Goal: Task Accomplishment & Management: Use online tool/utility

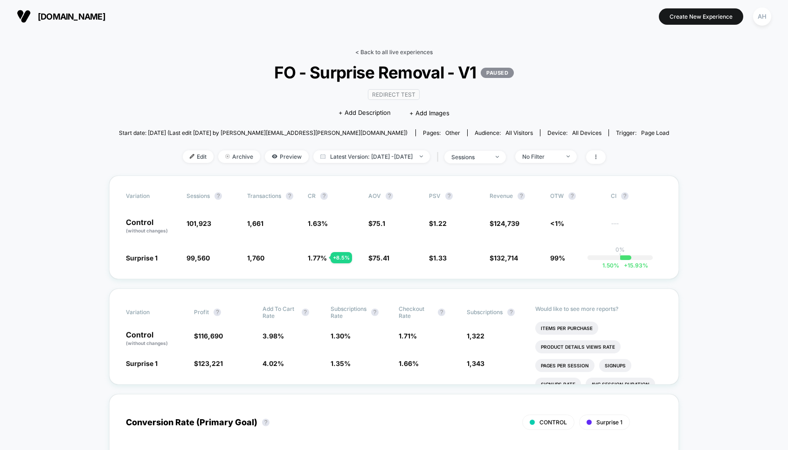
click at [369, 49] on link "< Back to all live experiences" at bounding box center [393, 52] width 77 height 7
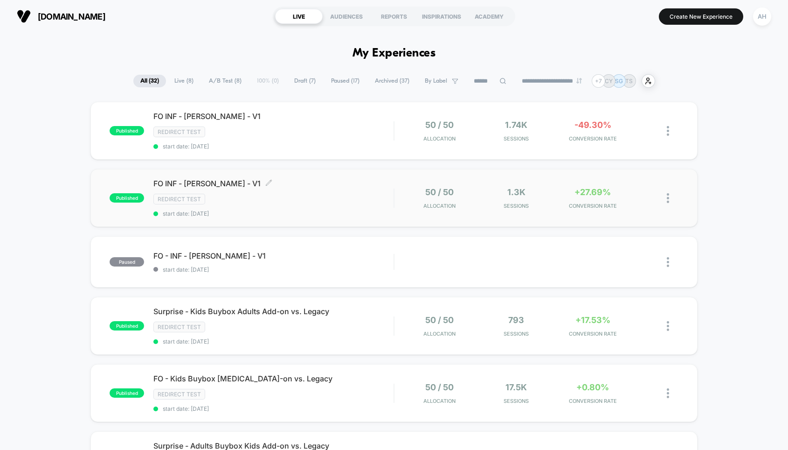
click at [328, 179] on span "FO INF - [PERSON_NAME] - V1 Click to edit experience details" at bounding box center [273, 183] width 240 height 9
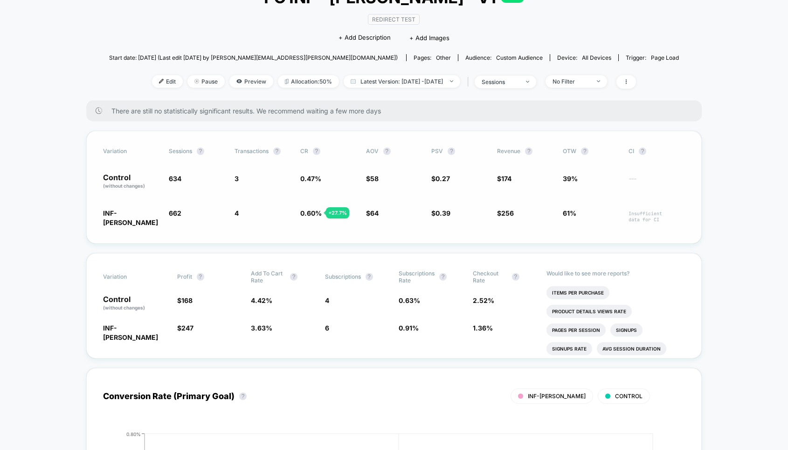
scroll to position [14, 0]
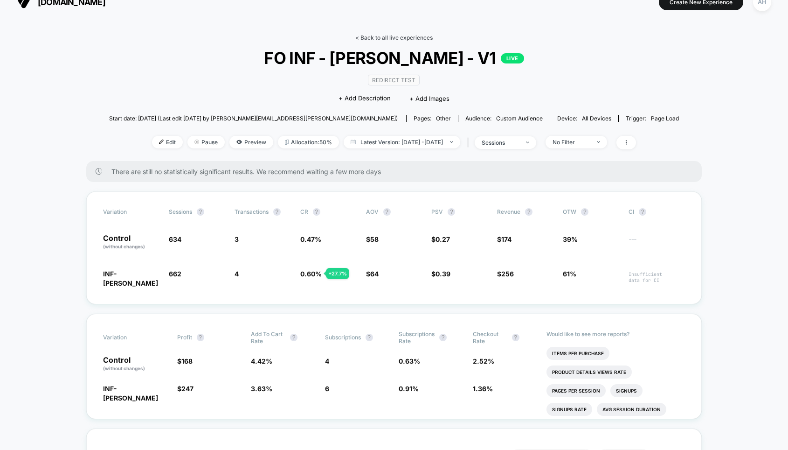
click at [382, 35] on link "< Back to all live experiences" at bounding box center [393, 37] width 77 height 7
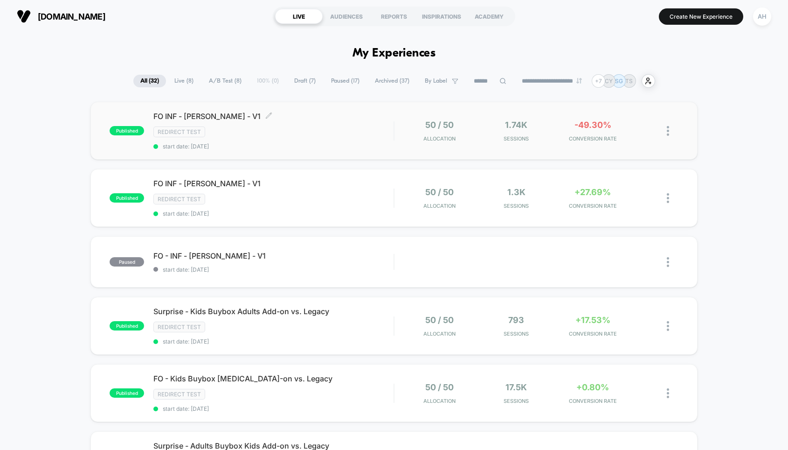
click at [360, 139] on div "FO INF - [PERSON_NAME] - V1 Click to edit experience details Click to edit expe…" at bounding box center [273, 130] width 240 height 38
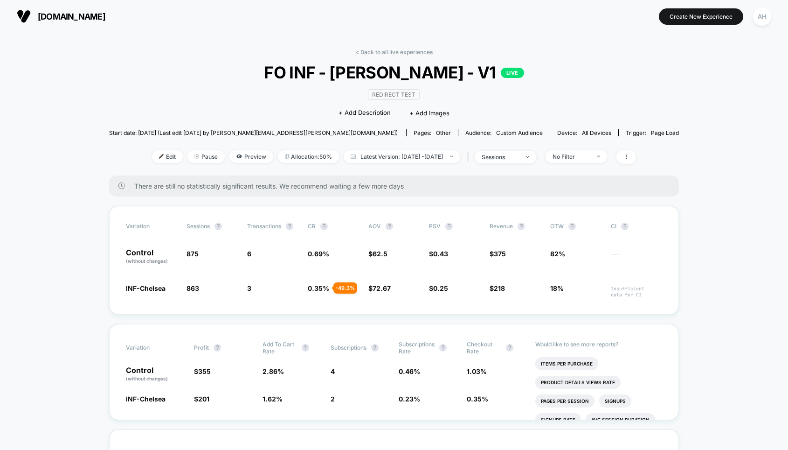
click at [389, 54] on link "< Back to all live experiences" at bounding box center [393, 52] width 77 height 7
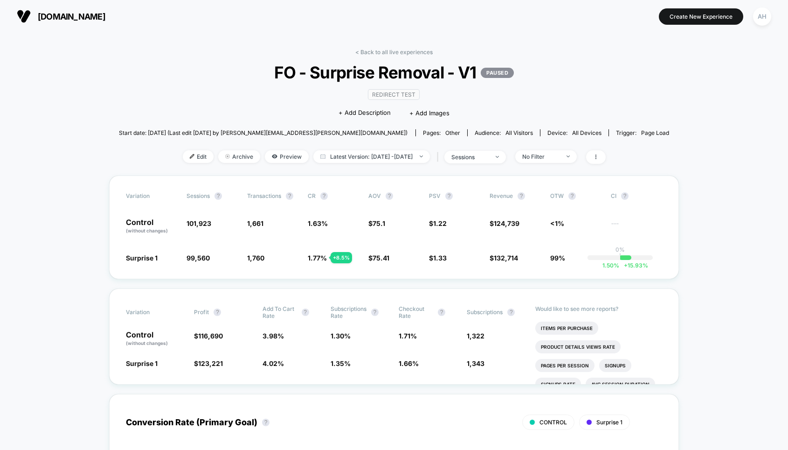
click at [375, 53] on link "< Back to all live experiences" at bounding box center [393, 52] width 77 height 7
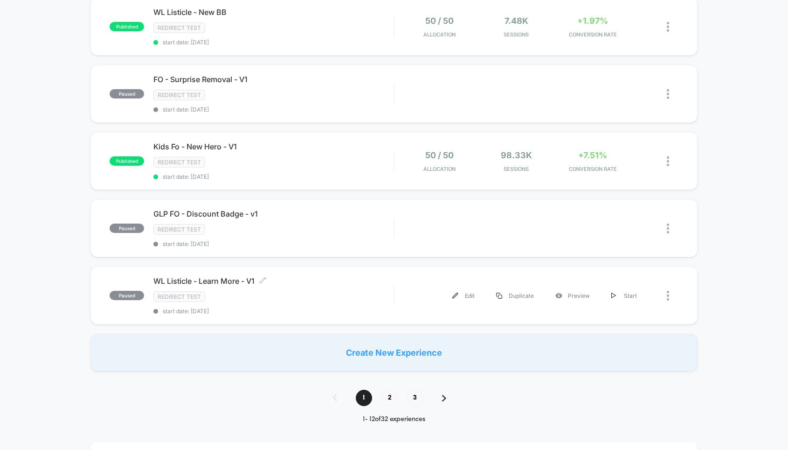
scroll to position [478, 0]
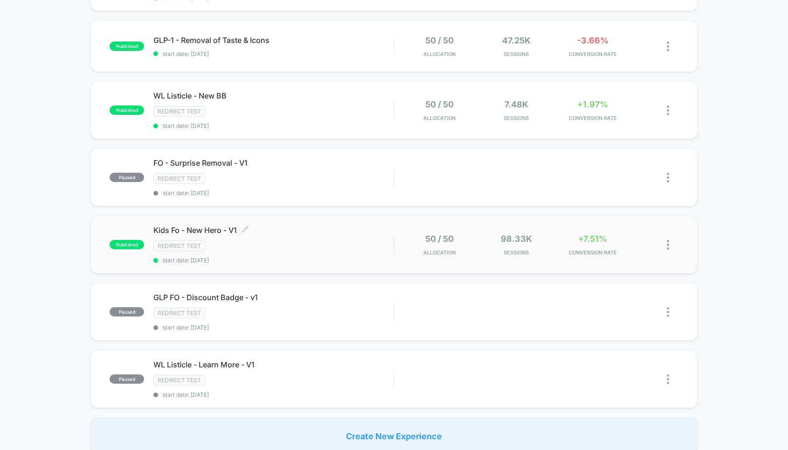
click at [319, 242] on div "Redirect Test" at bounding box center [273, 245] width 240 height 11
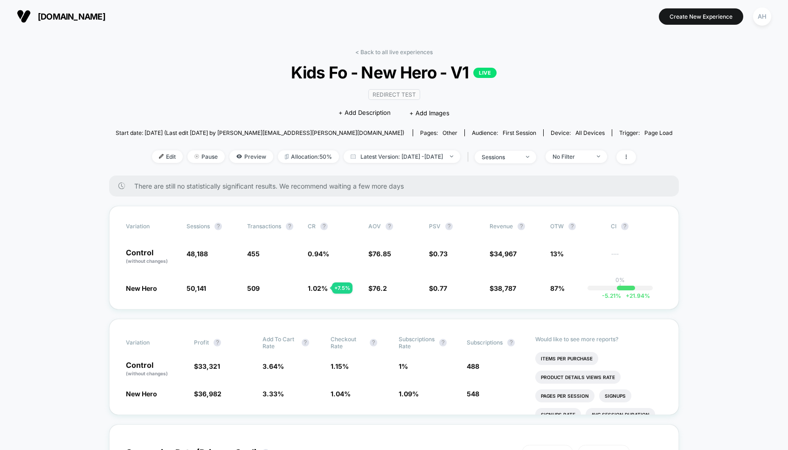
click at [340, 25] on section at bounding box center [394, 16] width 249 height 23
click at [210, 57] on div "< Back to all live experiences Kids Fo - New Hero - V1 LIVE Redirect Test Click…" at bounding box center [394, 112] width 557 height 127
click at [233, 155] on span "Preview" at bounding box center [252, 156] width 44 height 13
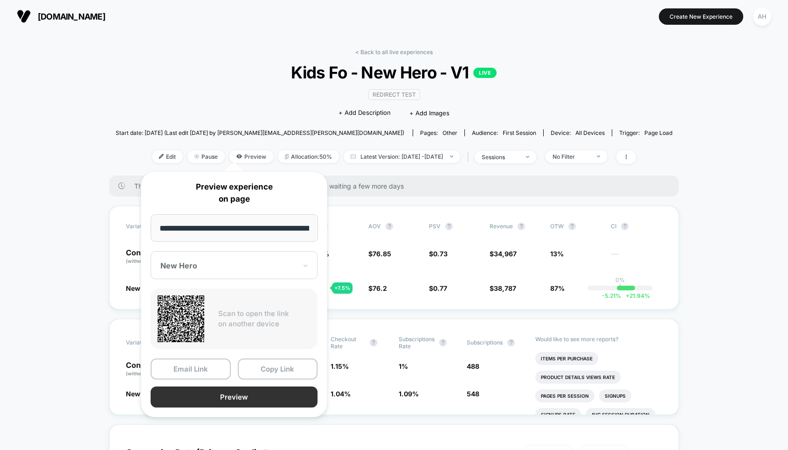
click at [237, 398] on button "Preview" at bounding box center [234, 396] width 167 height 21
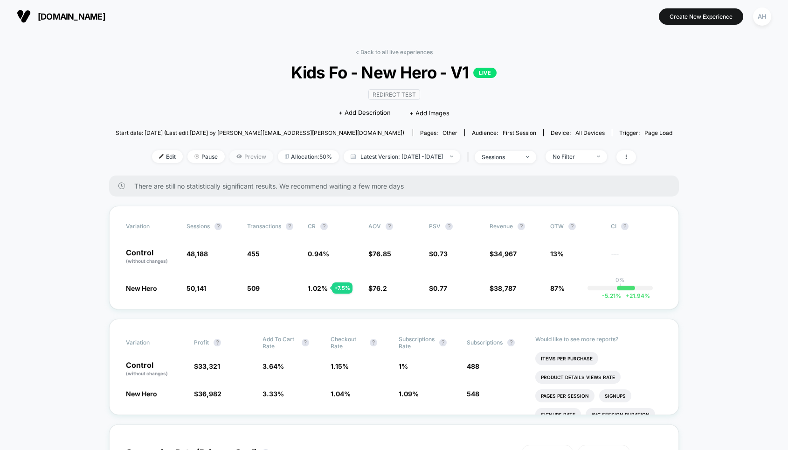
click at [237, 157] on span "Preview" at bounding box center [252, 156] width 44 height 13
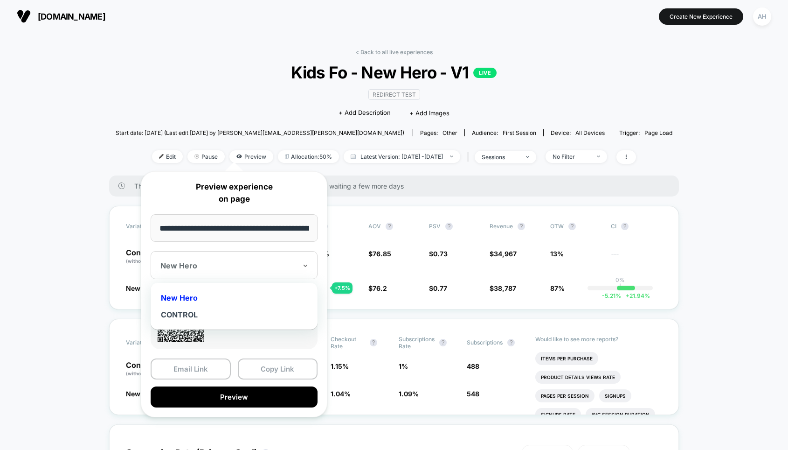
click at [244, 265] on div at bounding box center [228, 265] width 136 height 9
click at [200, 313] on div "CONTROL" at bounding box center [234, 314] width 158 height 17
click at [238, 265] on div at bounding box center [228, 265] width 136 height 9
click at [192, 299] on div "New Hero" at bounding box center [234, 297] width 158 height 17
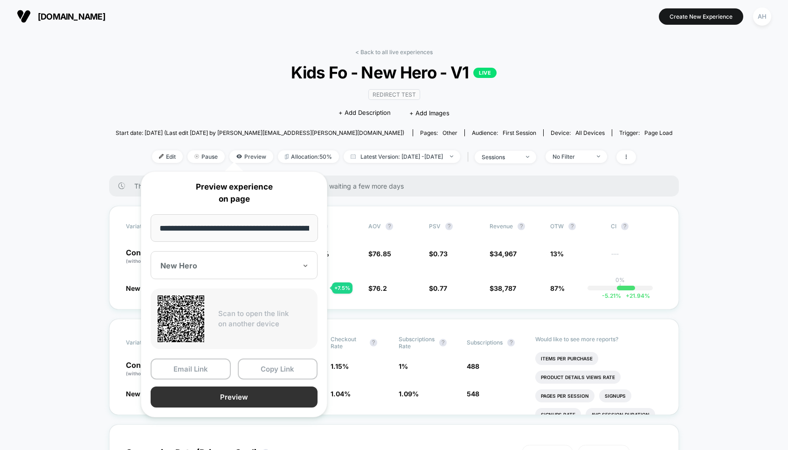
click at [231, 400] on button "Preview" at bounding box center [234, 396] width 167 height 21
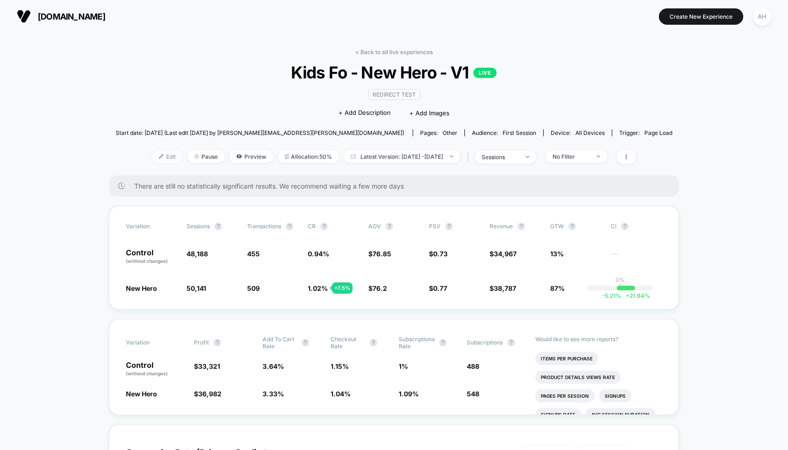
click at [153, 154] on span "Edit" at bounding box center [167, 156] width 31 height 13
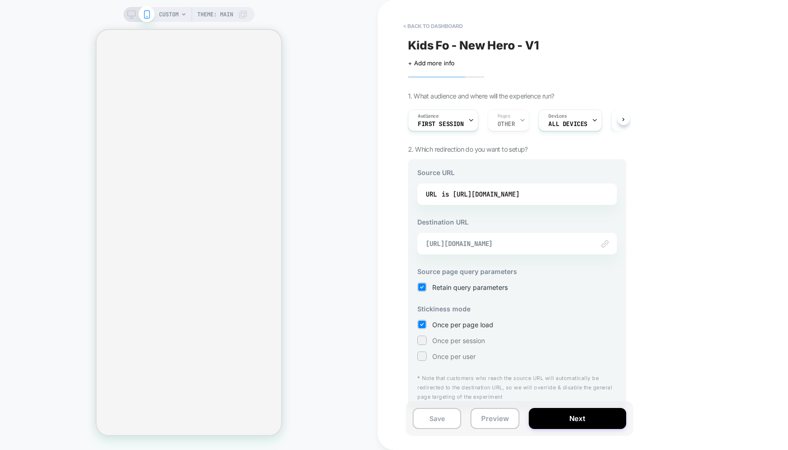
click at [531, 245] on span "https://gruns.co/pages/kids-daily-school-snack" at bounding box center [506, 243] width 160 height 8
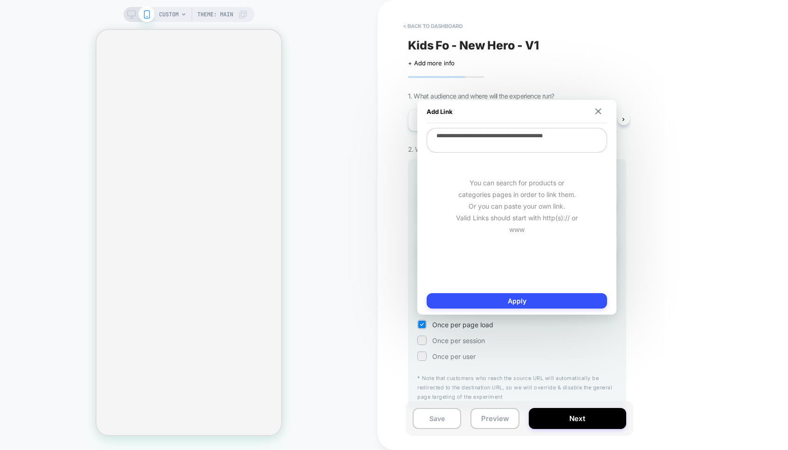
click at [516, 133] on textarea "**********" at bounding box center [517, 140] width 181 height 25
